Goal: Information Seeking & Learning: Learn about a topic

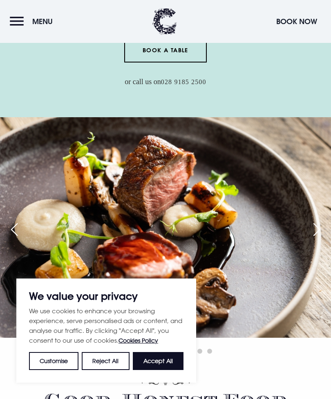
scroll to position [213, 0]
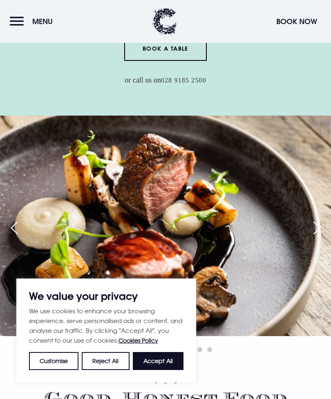
click at [158, 370] on button "Accept All" at bounding box center [158, 361] width 51 height 18
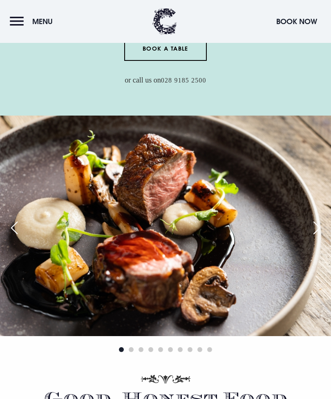
checkbox input "true"
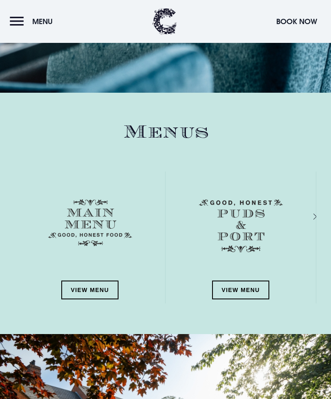
scroll to position [944, 0]
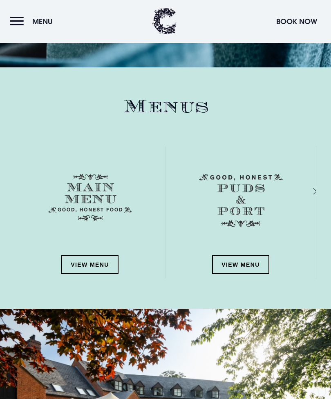
click at [90, 265] on link "View Menu" at bounding box center [89, 265] width 57 height 19
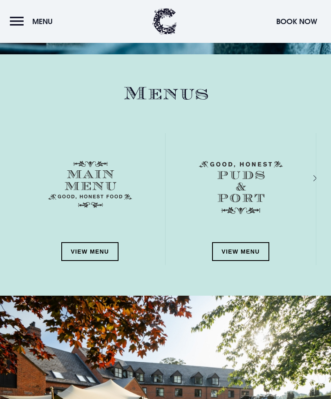
click at [238, 250] on link "View Menu" at bounding box center [240, 251] width 57 height 19
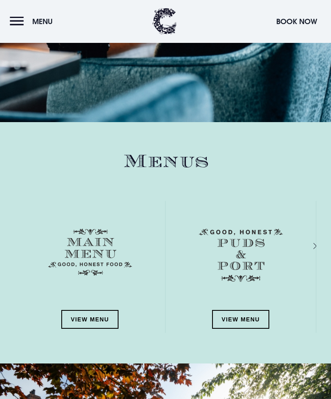
scroll to position [890, 0]
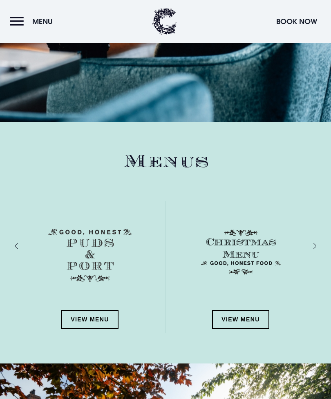
click at [241, 321] on link "View Menu" at bounding box center [240, 319] width 57 height 19
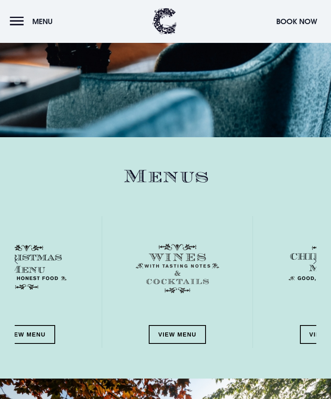
scroll to position [875, 0]
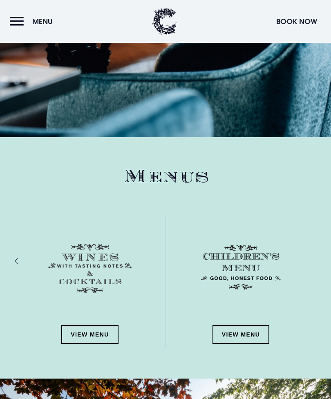
click at [240, 337] on link "View Menu" at bounding box center [240, 334] width 57 height 19
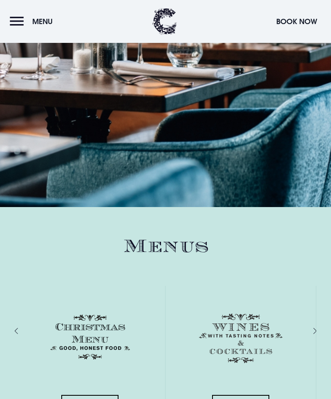
scroll to position [802, 0]
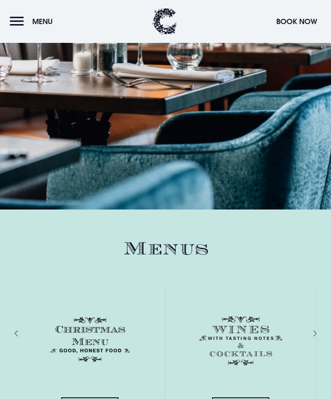
click at [20, 24] on button "Menu" at bounding box center [33, 22] width 47 height 18
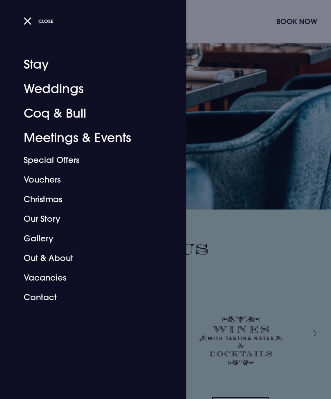
click at [86, 123] on link "Coq & Bull" at bounding box center [88, 113] width 129 height 24
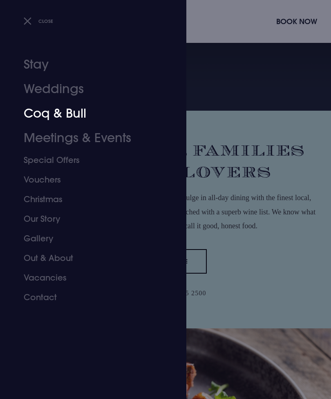
scroll to position [828, 0]
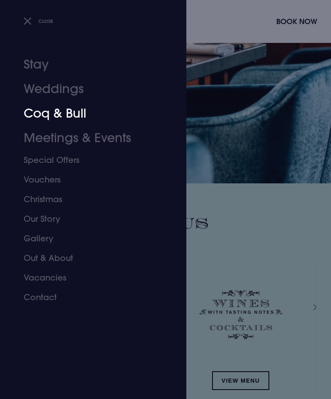
click at [32, 27] on button "Close" at bounding box center [39, 21] width 30 height 12
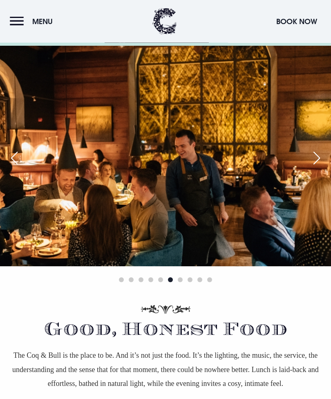
scroll to position [284, 0]
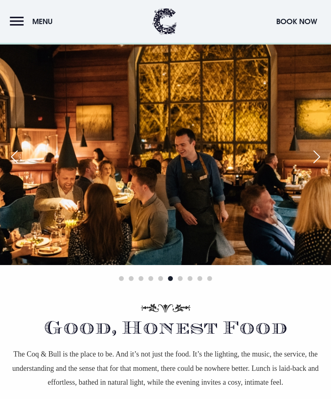
click at [318, 162] on div "Next slide" at bounding box center [316, 157] width 20 height 18
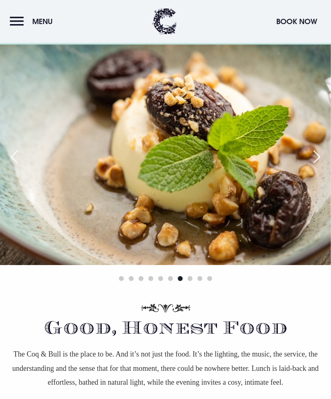
click at [318, 162] on div "Next slide" at bounding box center [316, 157] width 20 height 18
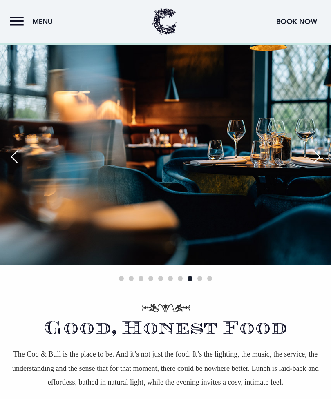
click at [320, 166] on img at bounding box center [165, 155] width 331 height 220
click at [321, 159] on div "Next slide" at bounding box center [316, 157] width 20 height 18
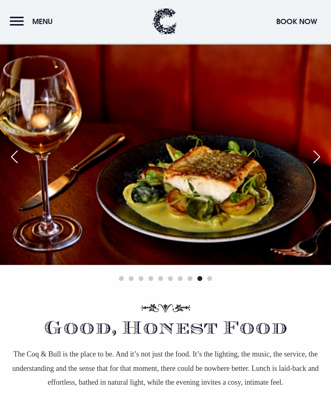
click at [319, 159] on div "Next slide" at bounding box center [316, 157] width 20 height 18
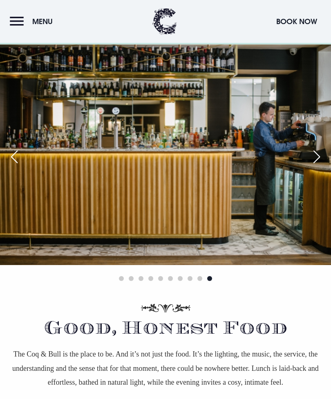
click at [318, 158] on div "Next slide" at bounding box center [316, 157] width 20 height 18
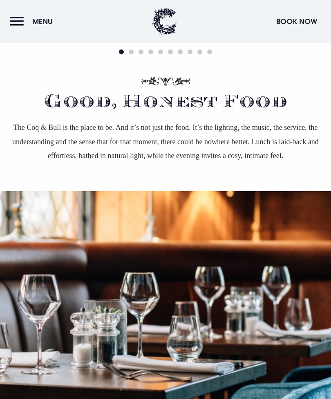
scroll to position [510, 0]
